Goal: Information Seeking & Learning: Learn about a topic

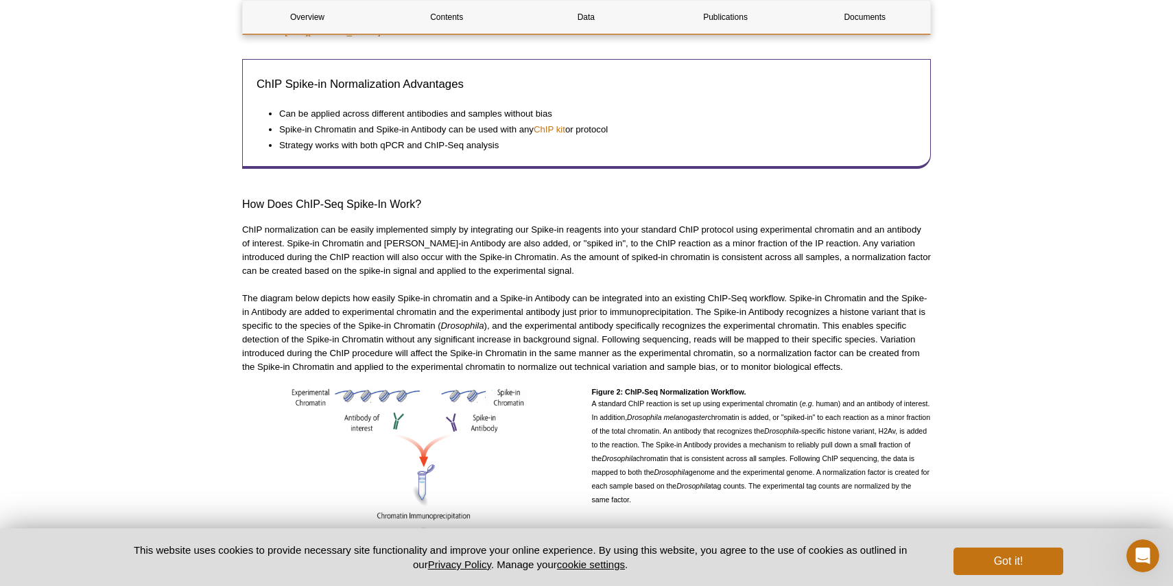
scroll to position [862, 0]
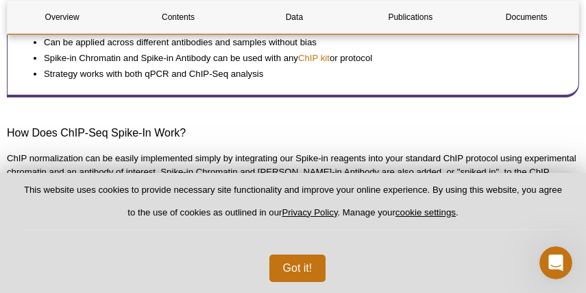
select select "[GEOGRAPHIC_DATA]"
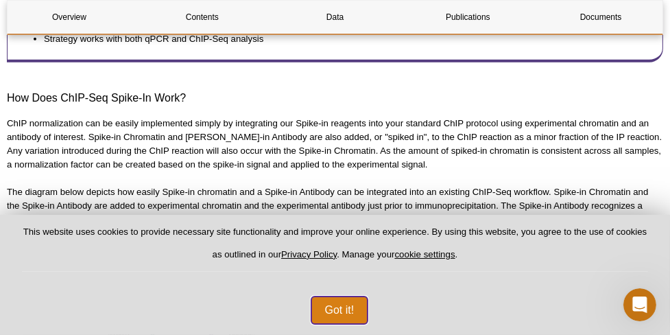
click at [348, 305] on button "Got it!" at bounding box center [339, 309] width 57 height 27
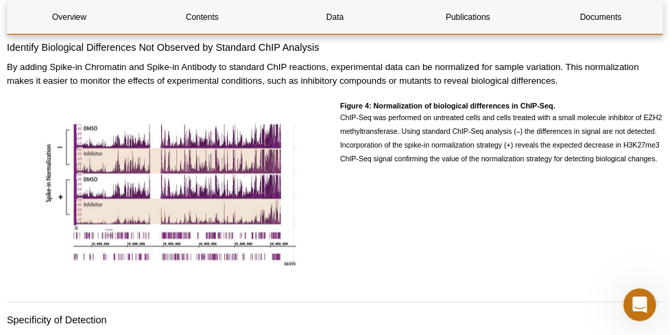
scroll to position [2542, 0]
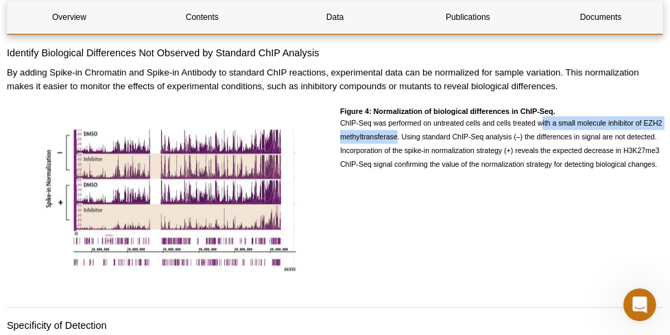
drag, startPoint x: 543, startPoint y: 114, endPoint x: 396, endPoint y: 129, distance: 146.9
click at [396, 129] on span "ChIP-Seq was performed on untreated cells and cells treated with a small molecu…" at bounding box center [501, 143] width 322 height 49
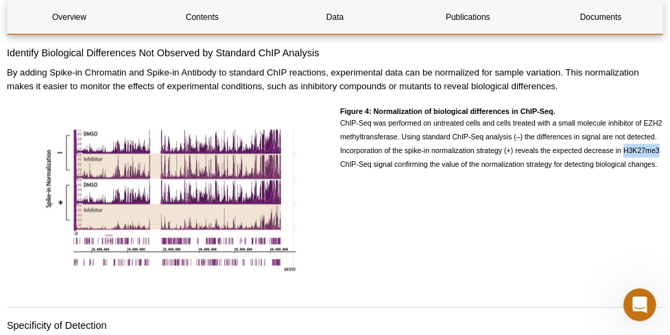
drag, startPoint x: 623, startPoint y: 141, endPoint x: 659, endPoint y: 145, distance: 36.0
click at [659, 145] on p "ChIP-Seq was performed on untreated cells and cells treated with a small molecu…" at bounding box center [501, 143] width 323 height 55
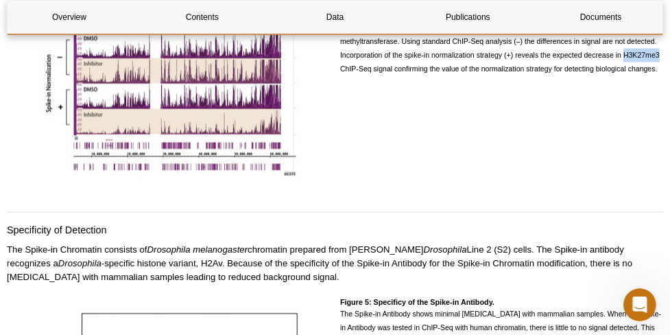
scroll to position [2674, 0]
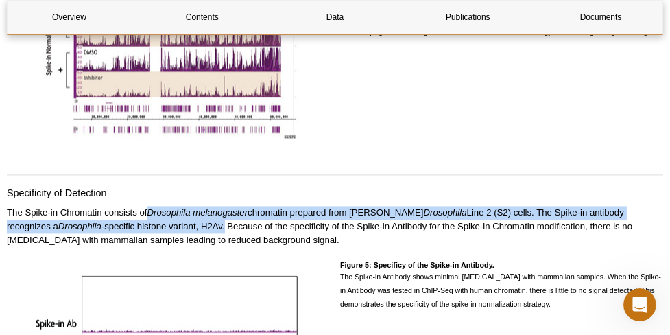
drag, startPoint x: 150, startPoint y: 200, endPoint x: 174, endPoint y: 219, distance: 30.2
click at [174, 219] on p "The Spike-in Chromatin consists of Drosophila melanogaster chromatin prepared f…" at bounding box center [335, 226] width 656 height 41
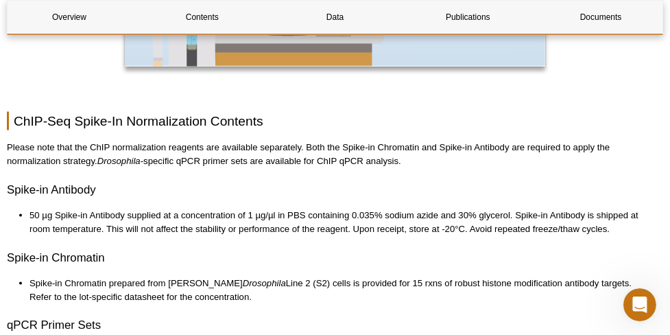
scroll to position [1809, 0]
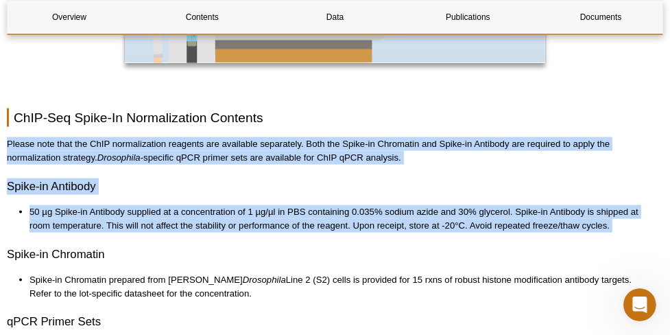
drag, startPoint x: 9, startPoint y: 123, endPoint x: 106, endPoint y: 222, distance: 138.7
click at [106, 222] on div "Overview Contents Data Publications Documents ChIP-Seq Spike-In Normalization O…" at bounding box center [335, 115] width 656 height 3523
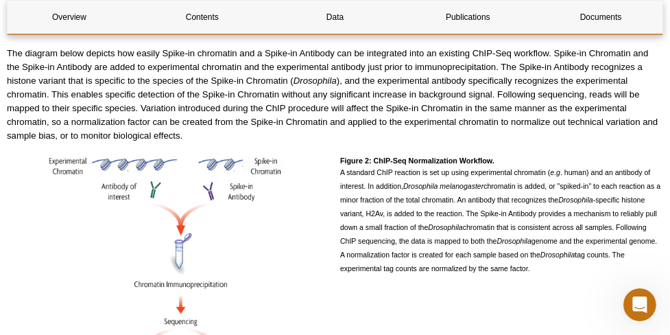
scroll to position [1000, 0]
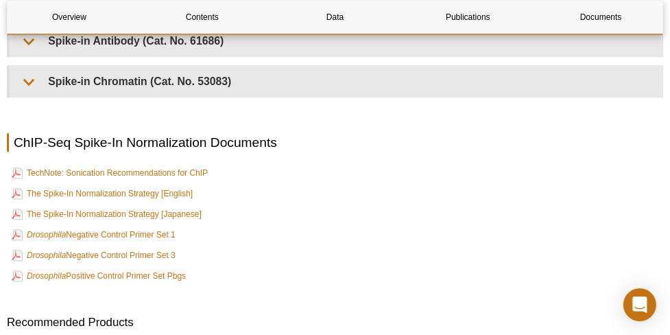
scroll to position [3022, 0]
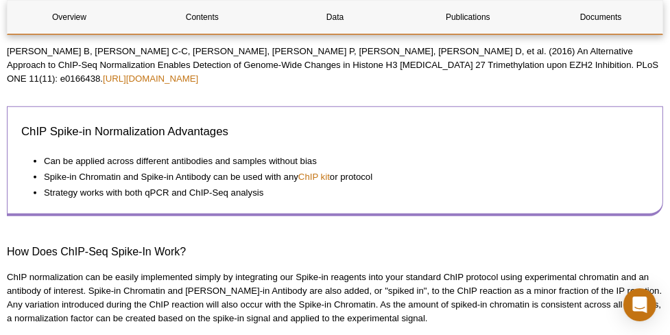
scroll to position [720, 0]
